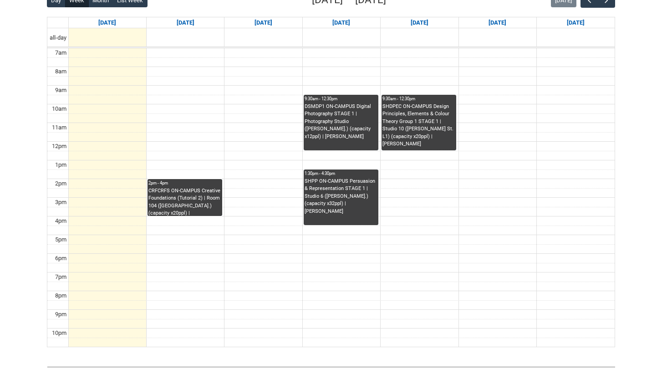
scroll to position [240, 0]
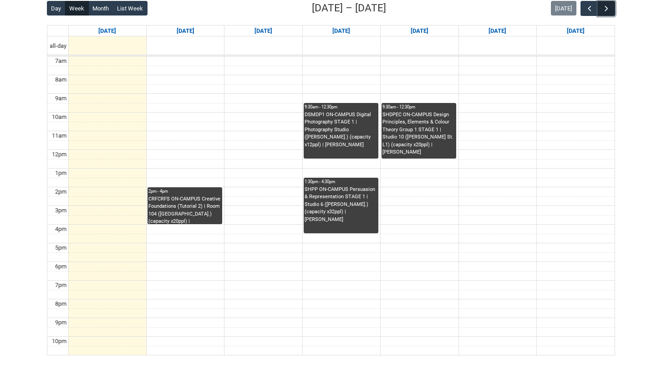
click at [610, 5] on span "button" at bounding box center [606, 8] width 9 height 9
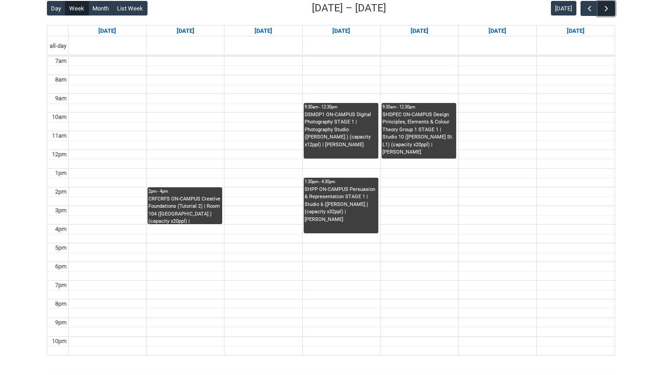
click at [610, 5] on span "button" at bounding box center [606, 8] width 9 height 9
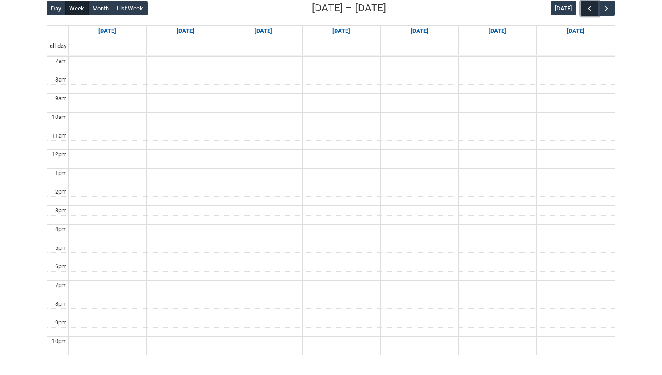
click at [586, 10] on span "button" at bounding box center [589, 8] width 9 height 9
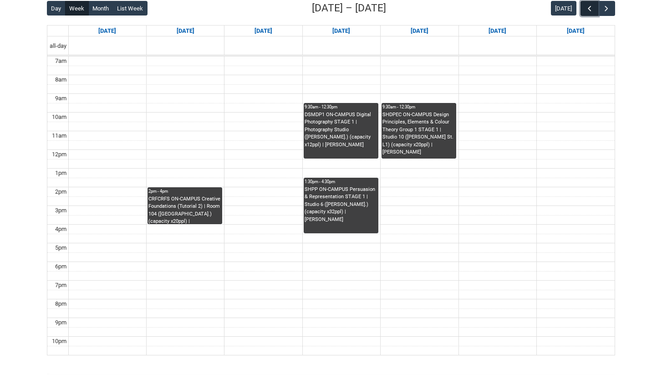
click at [586, 10] on span "button" at bounding box center [589, 8] width 9 height 9
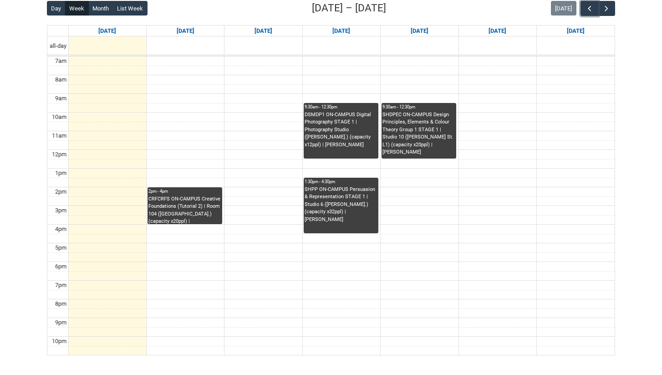
click at [207, 202] on div "CRFCRFS ON-CAMPUS Creative Foundations (Tutorial 2) | Room 104 ([GEOGRAPHIC_DAT…" at bounding box center [184, 209] width 73 height 29
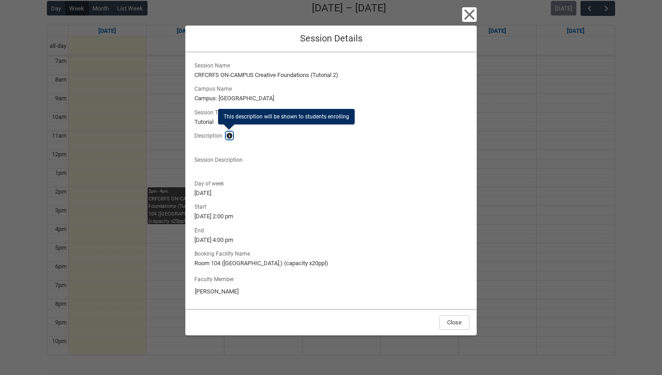
click at [230, 136] on lightning-primitive-icon "button" at bounding box center [229, 135] width 6 height 7
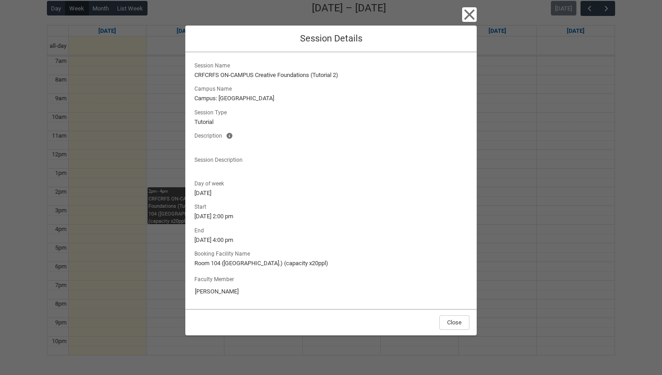
click at [252, 154] on lightning-output-field "Session Description" at bounding box center [331, 164] width 277 height 20
click at [466, 14] on icon "button" at bounding box center [469, 14] width 15 height 15
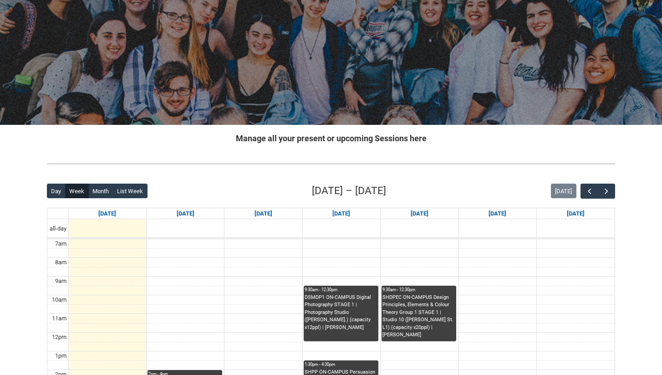
scroll to position [0, 0]
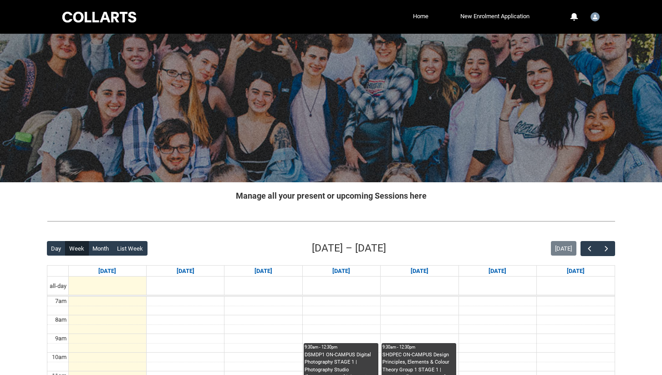
click at [431, 10] on li "New Enrolment Application" at bounding box center [481, 17] width 101 height 14
click at [423, 17] on link "Home" at bounding box center [421, 17] width 20 height 14
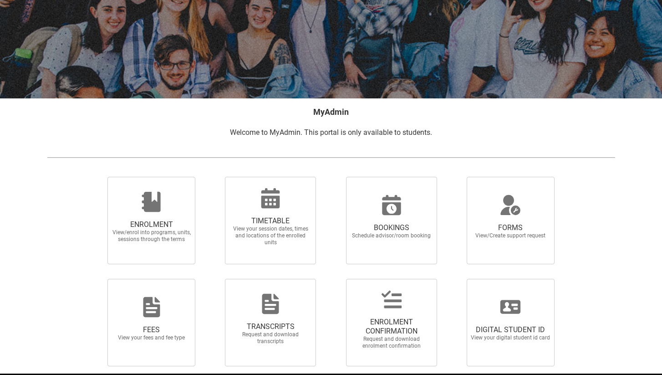
scroll to position [119, 0]
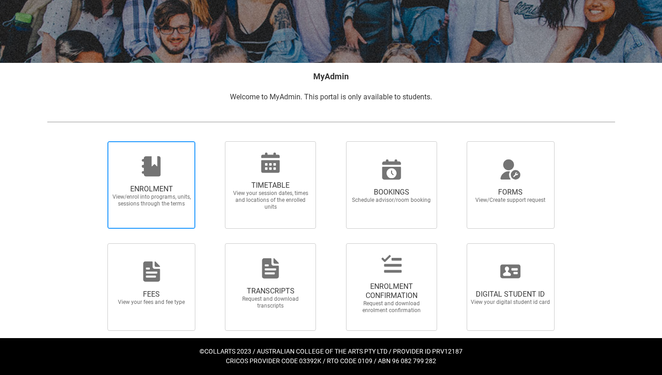
click at [141, 170] on icon at bounding box center [152, 166] width 22 height 22
click at [97, 141] on input "ENROLMENT View/enrol into programs, units, sessions through the terms" at bounding box center [96, 141] width 0 height 0
radio input "true"
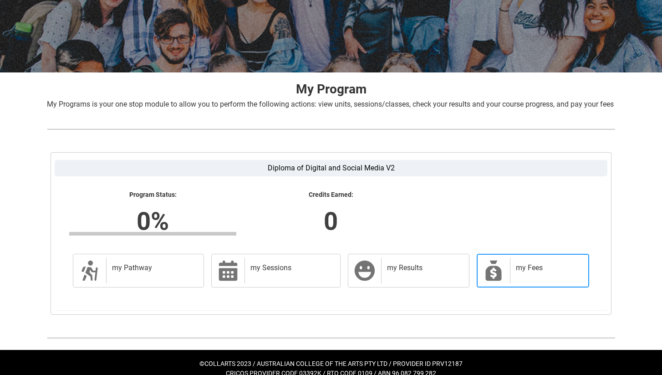
scroll to position [99, 0]
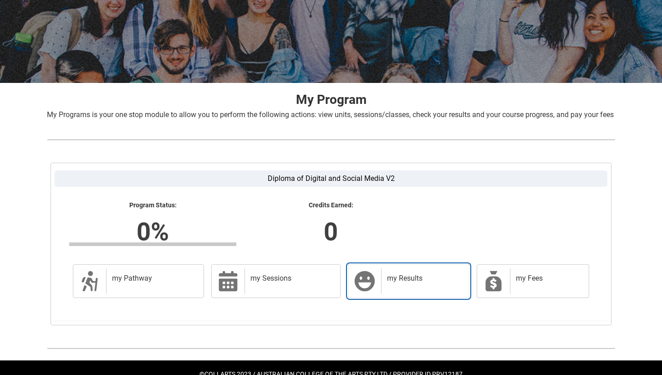
click at [416, 283] on h2 "my Results" at bounding box center [423, 278] width 73 height 9
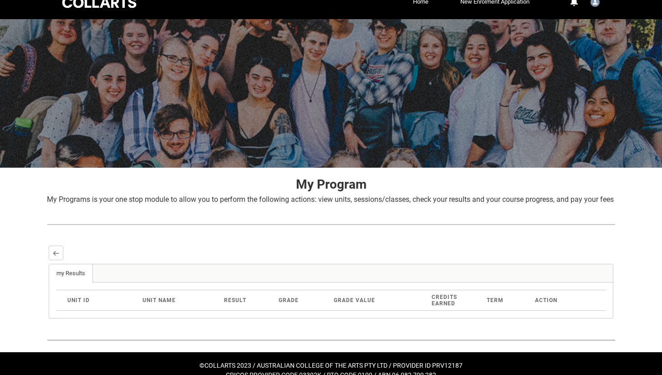
scroll to position [0, 0]
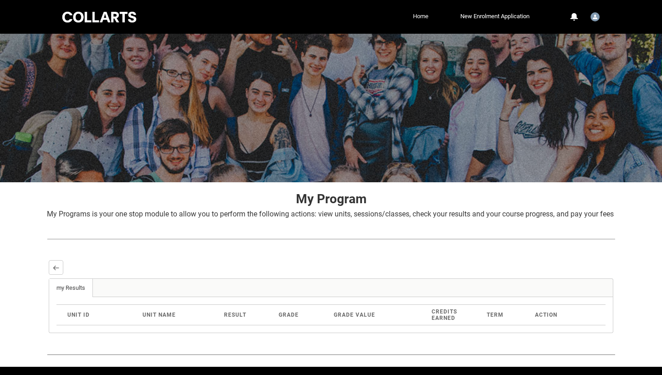
click at [422, 17] on link "Home" at bounding box center [421, 17] width 20 height 14
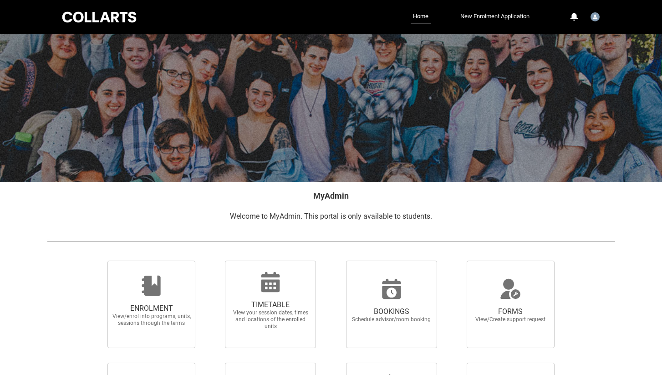
click at [479, 21] on link "New Enrolment Application" at bounding box center [495, 17] width 74 height 14
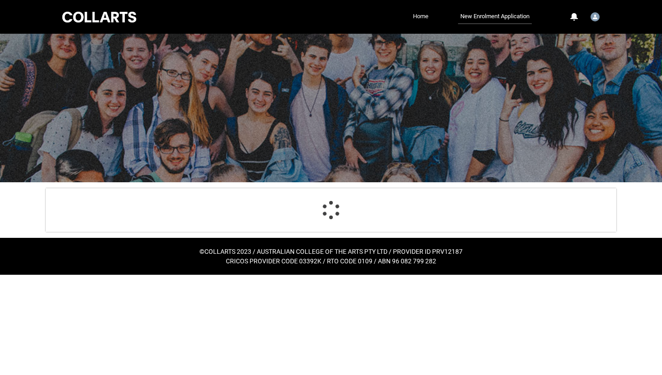
click at [419, 10] on link "Home" at bounding box center [421, 17] width 20 height 14
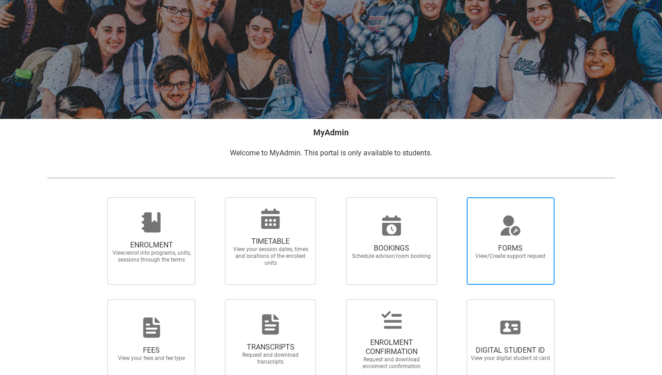
scroll to position [119, 0]
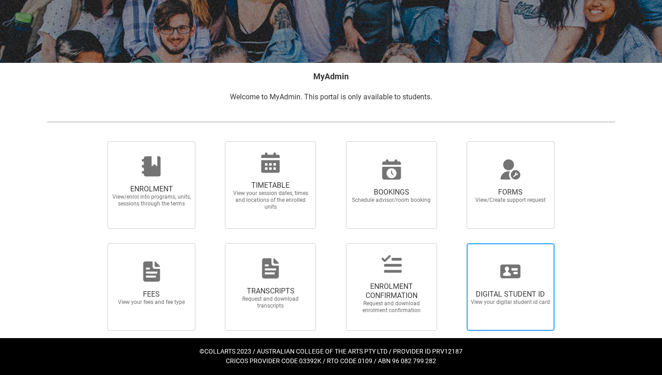
click at [553, 311] on span "DIGITAL STUDENT ID View your digital student id card" at bounding box center [510, 297] width 87 height 31
click at [456, 243] on input "DIGITAL STUDENT ID View your digital student id card" at bounding box center [455, 243] width 0 height 0
radio input "true"
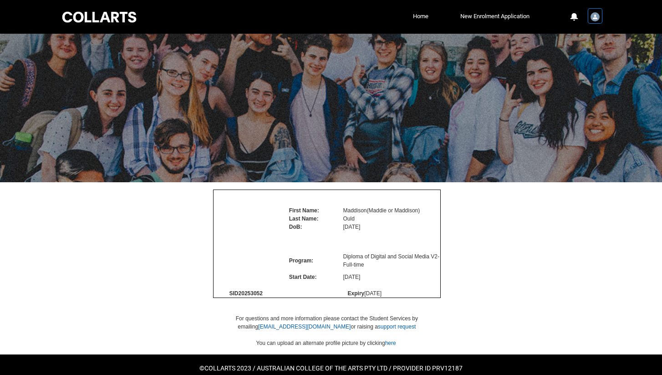
click at [596, 17] on img "User Profile Student.mould.20253052" at bounding box center [595, 16] width 9 height 9
click at [587, 38] on link "Profile" at bounding box center [580, 38] width 43 height 15
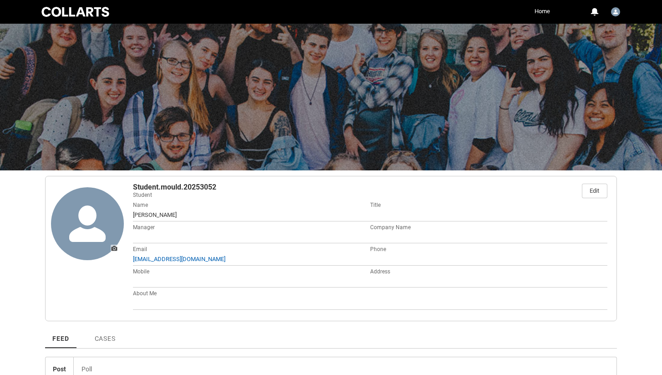
click at [94, 14] on div at bounding box center [75, 11] width 71 height 13
